Goal: Browse casually: Explore the website without a specific task or goal

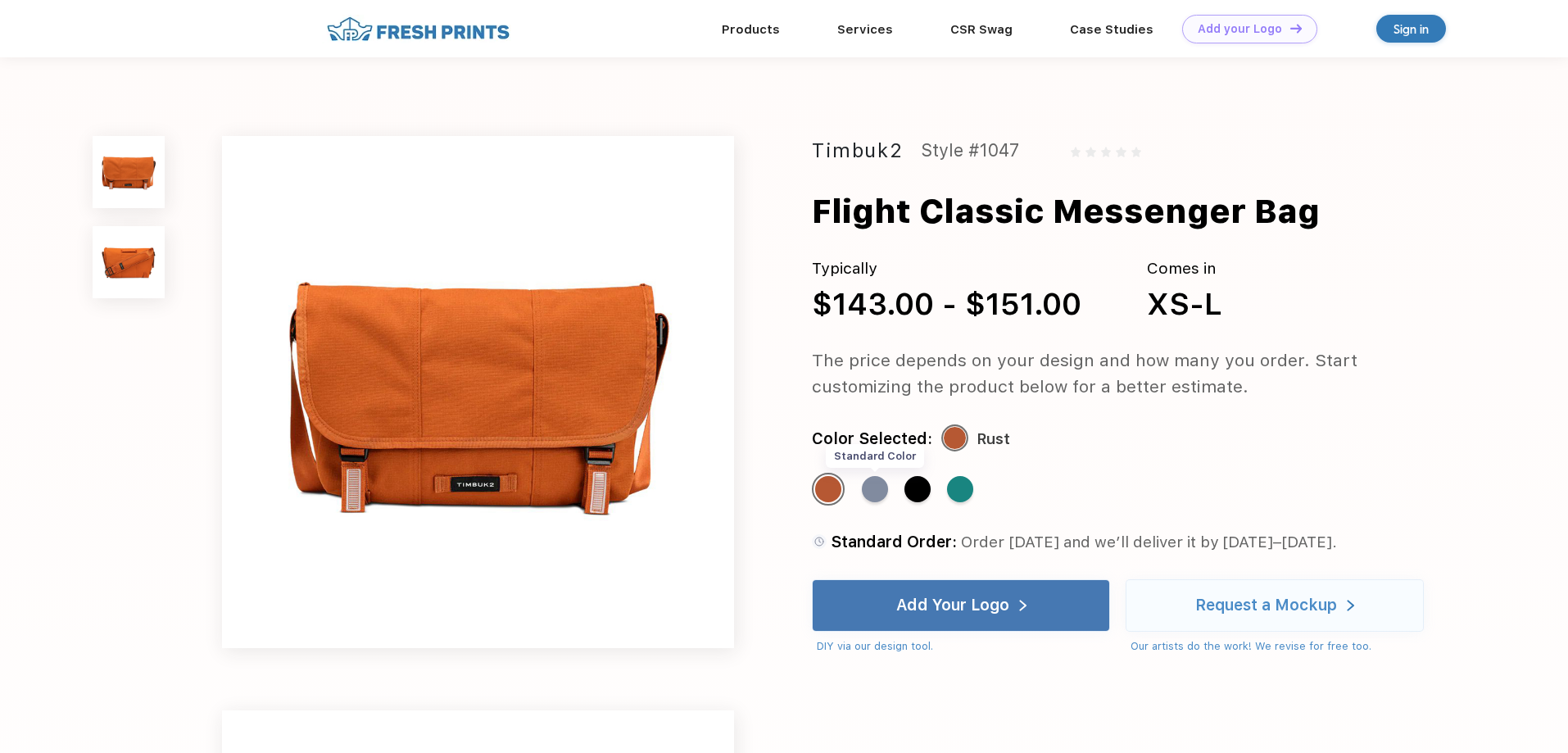
click at [874, 497] on div "Standard Color" at bounding box center [875, 489] width 26 height 26
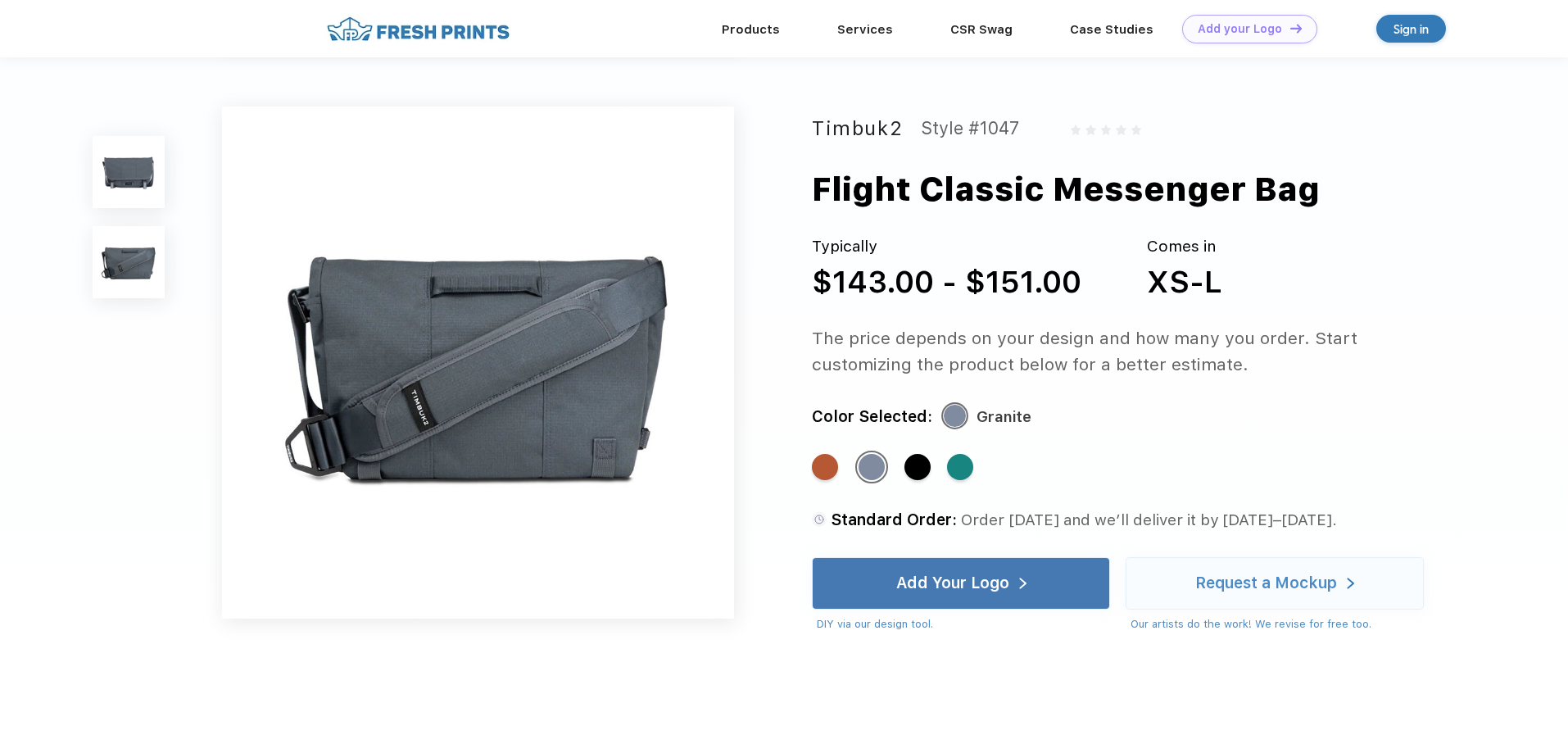
scroll to position [510, 0]
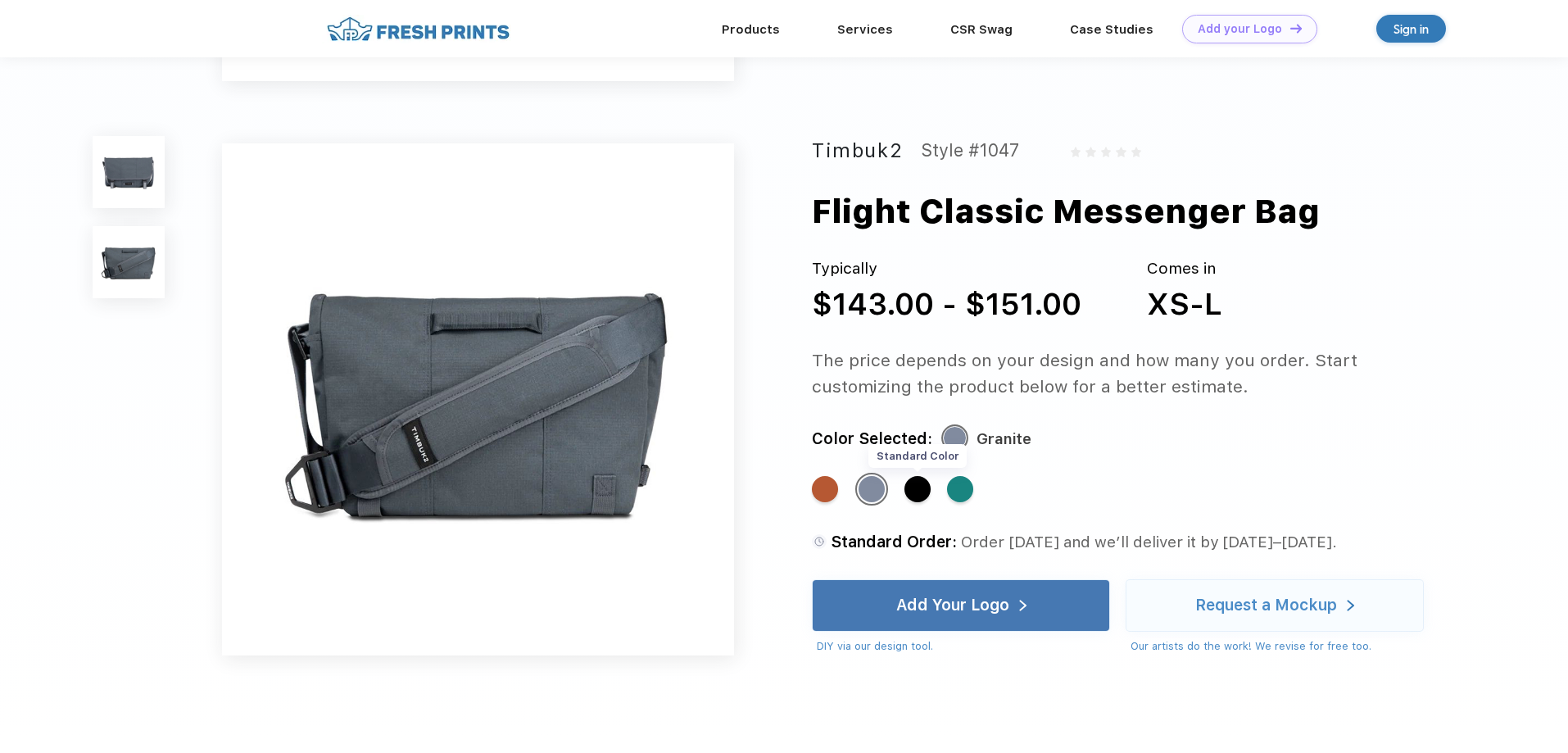
click at [915, 492] on div "Standard Color" at bounding box center [918, 489] width 26 height 26
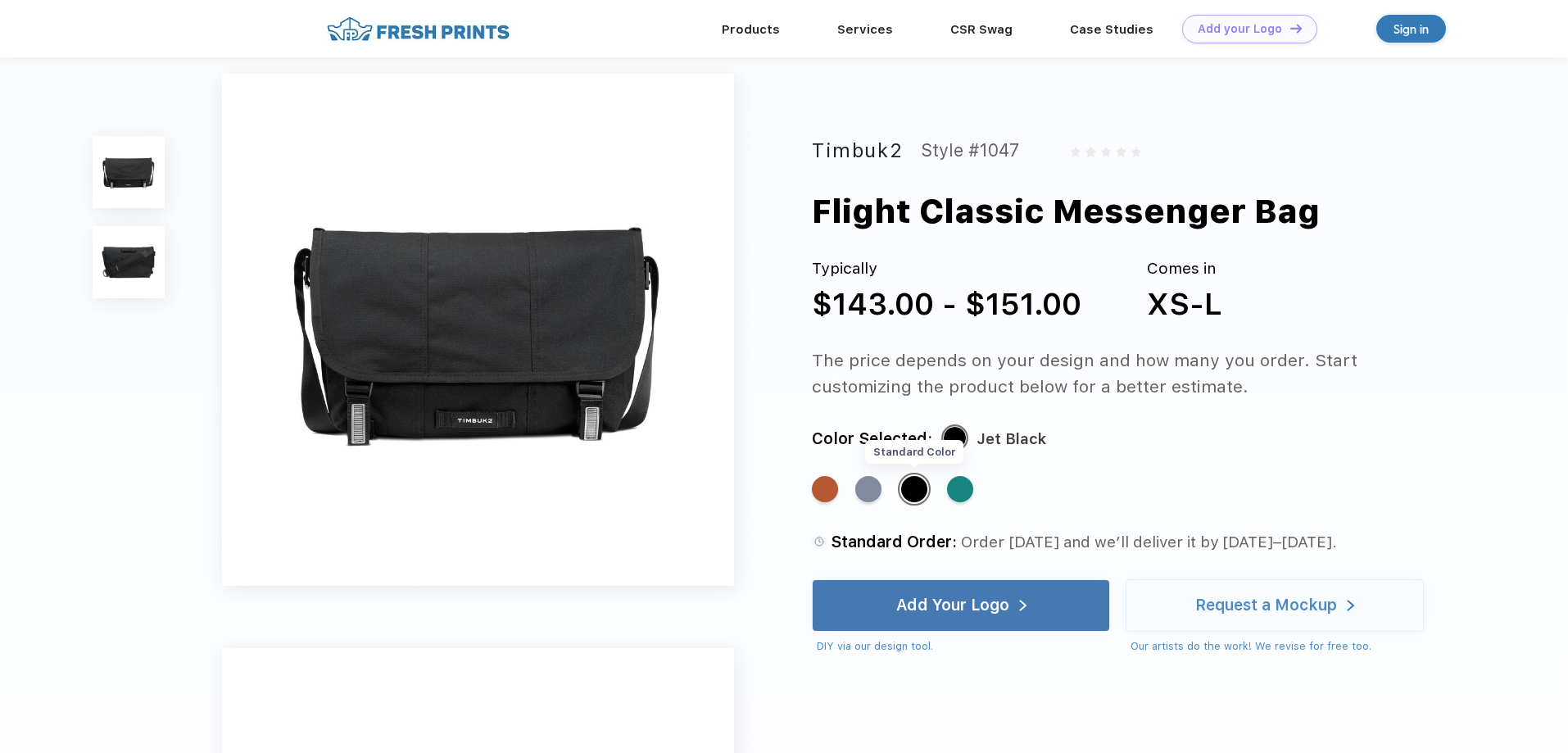
scroll to position [0, 0]
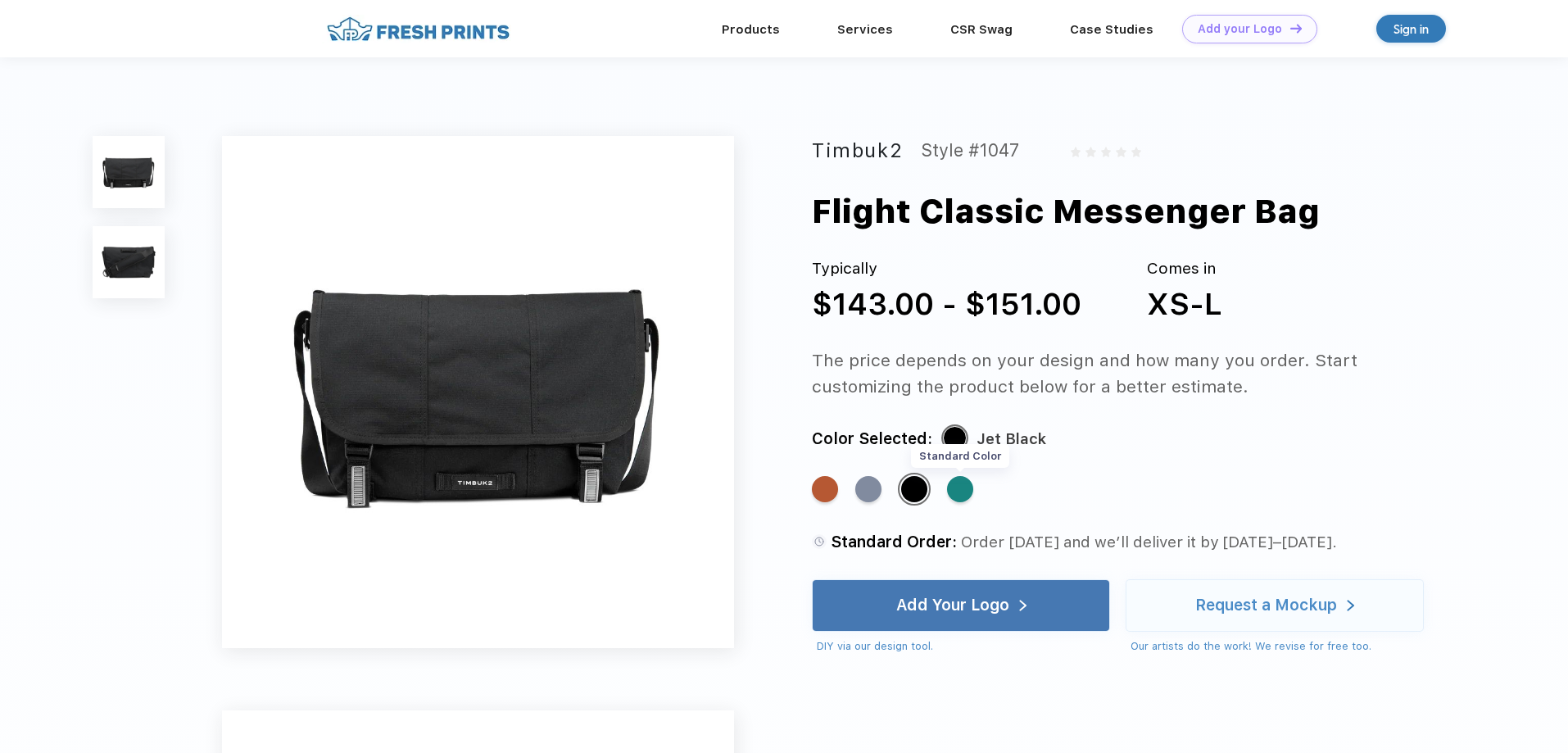
click at [961, 487] on div "Standard Color" at bounding box center [960, 489] width 26 height 26
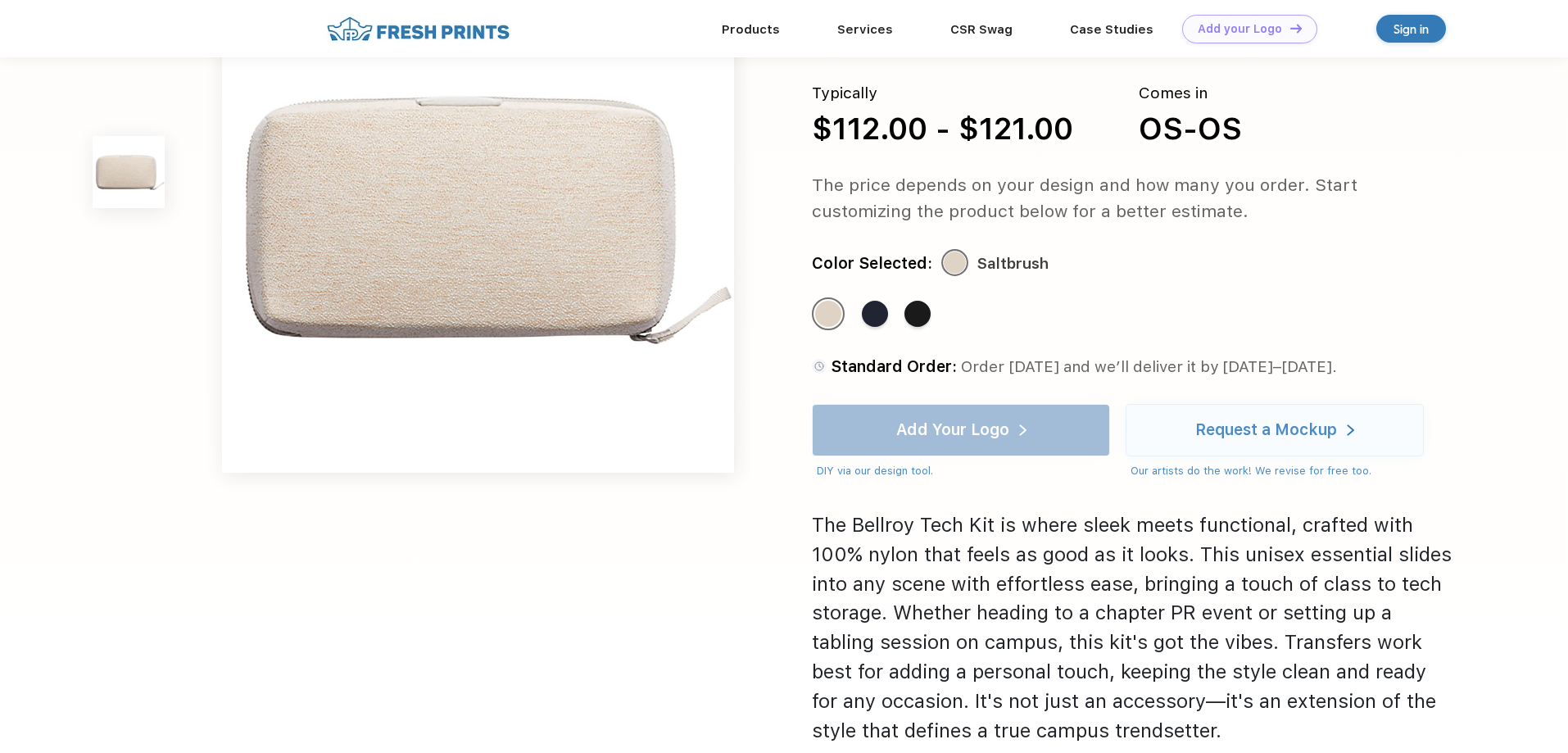
scroll to position [82, 0]
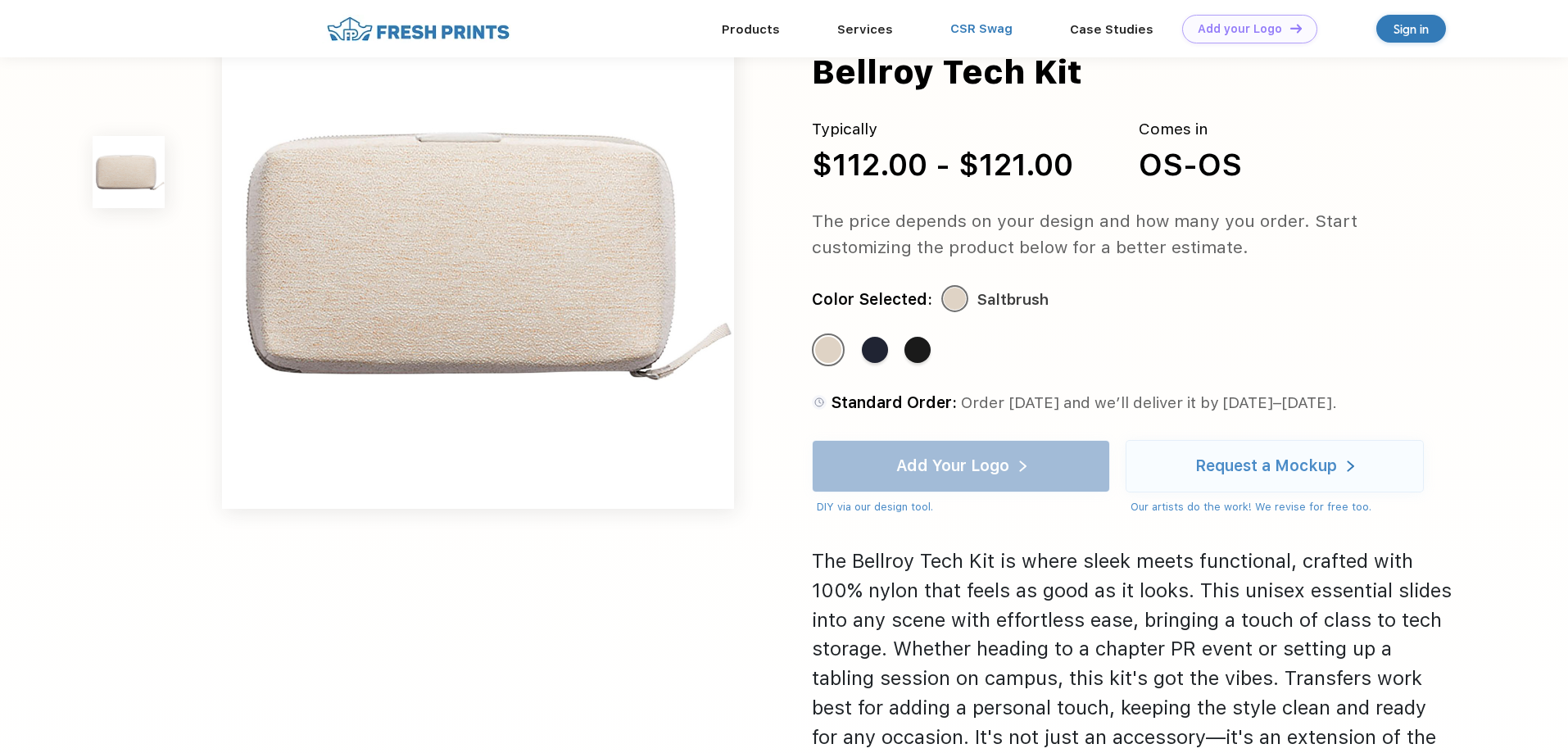
click at [970, 32] on link "CSR Swag" at bounding box center [981, 29] width 62 height 15
